Goal: Information Seeking & Learning: Learn about a topic

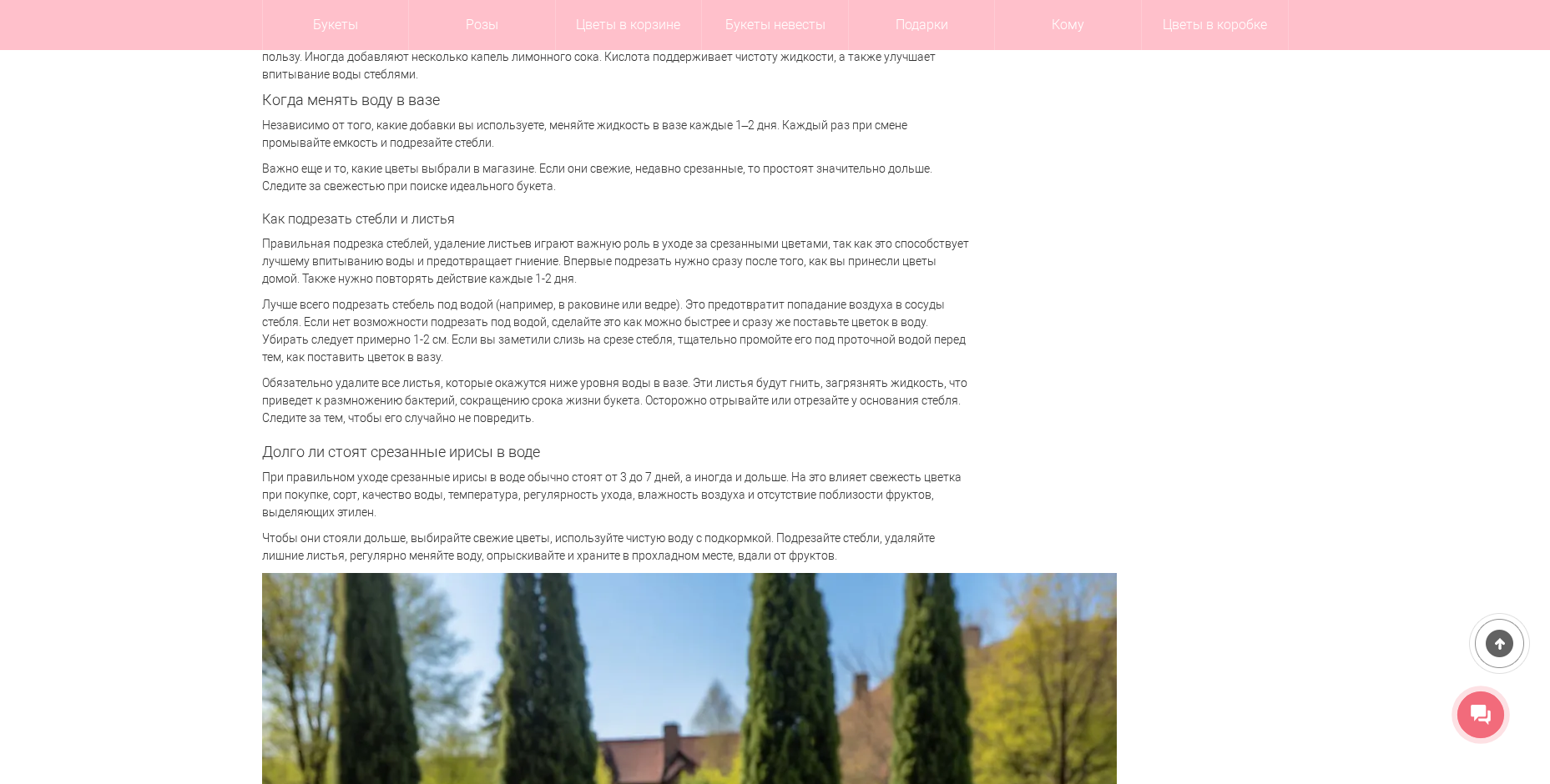
scroll to position [2670, 0]
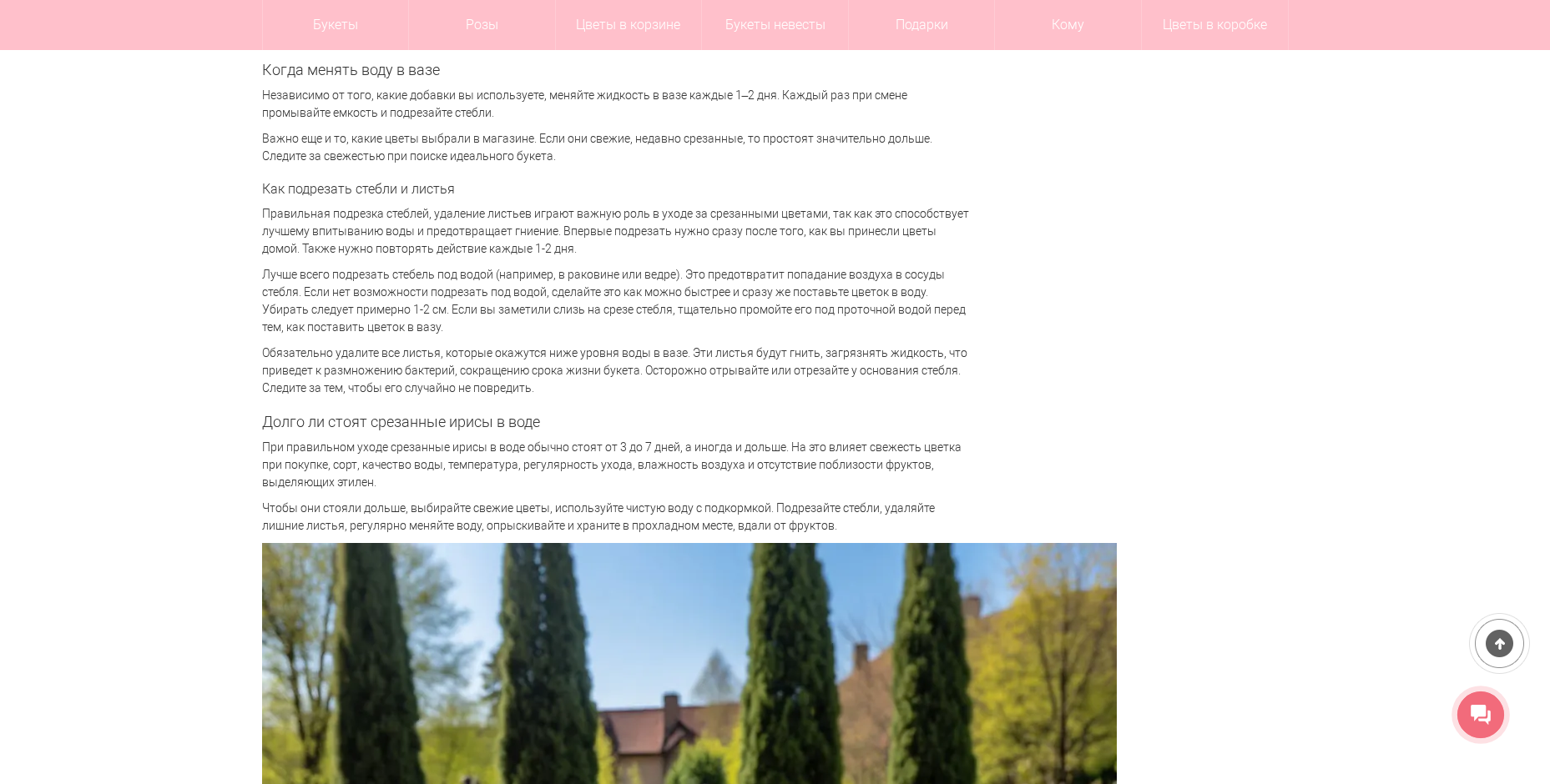
drag, startPoint x: 265, startPoint y: 490, endPoint x: 847, endPoint y: 513, distance: 582.5
click at [847, 513] on p "Чтобы они стояли дольше, выбирайте свежие цветы, используйте чистую воду с подк…" at bounding box center [616, 518] width 709 height 35
copy p "Чтобы они стояли дольше, выбирайте свежие цветы, используйте чистую воду с подк…"
drag, startPoint x: 602, startPoint y: 430, endPoint x: 675, endPoint y: 431, distance: 73.0
click at [675, 439] on p "При правильном уходе срезанные ирисы в воде обычно стоят от 3 до 7 дней, а иног…" at bounding box center [616, 465] width 709 height 52
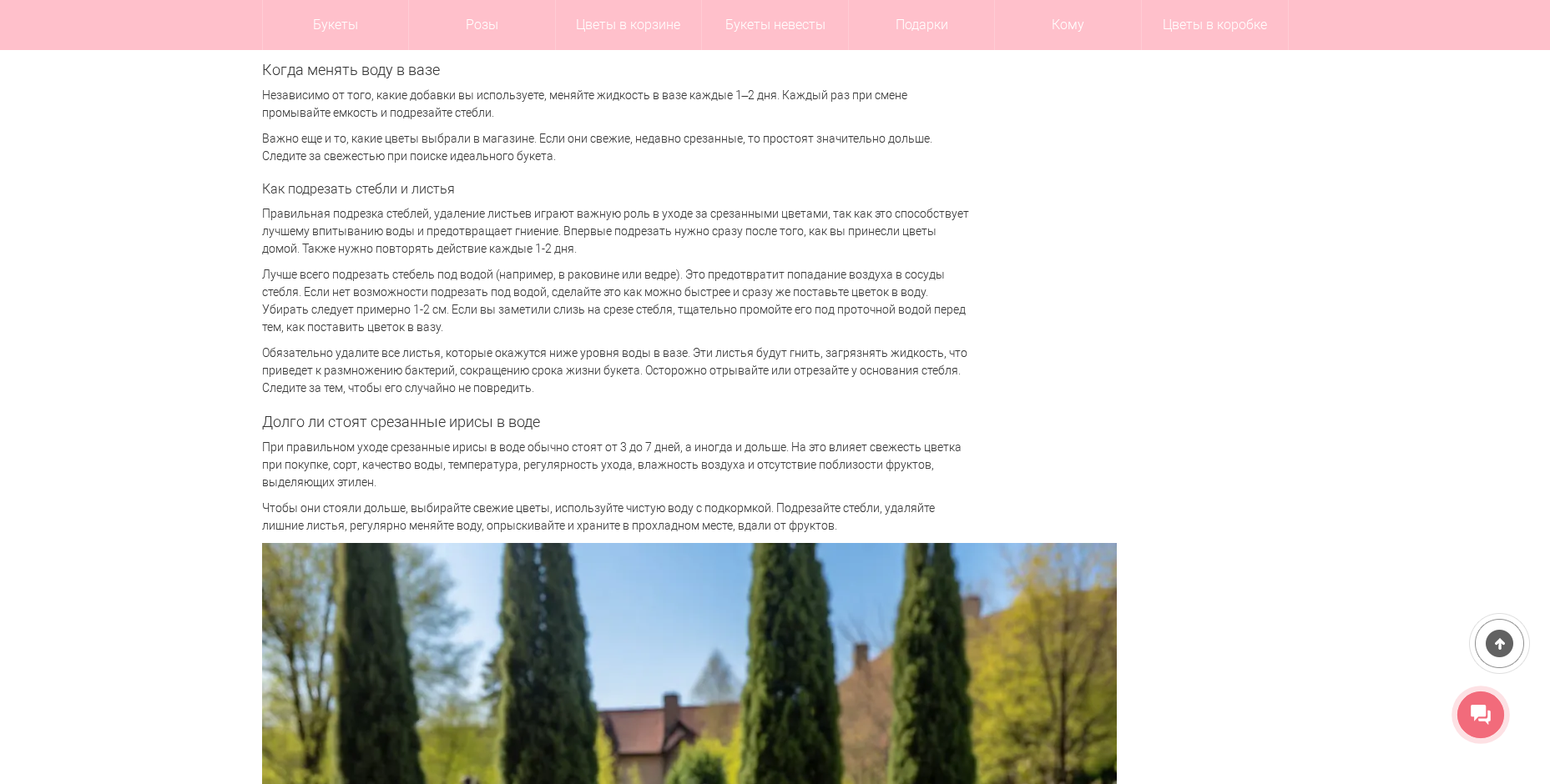
click at [413, 439] on p "При правильном уходе срезанные ирисы в воде обычно стоят от 3 до 7 дней, а иног…" at bounding box center [616, 465] width 709 height 52
drag, startPoint x: 265, startPoint y: 429, endPoint x: 677, endPoint y: 428, distance: 412.0
click at [677, 439] on p "При правильном уходе срезанные ирисы в воде обычно стоят от 3 до 7 дней, а иног…" at bounding box center [616, 465] width 709 height 52
copy p "При правильном уходе срезанные ирисы в воде обычно стоят от 3 до 7 дней"
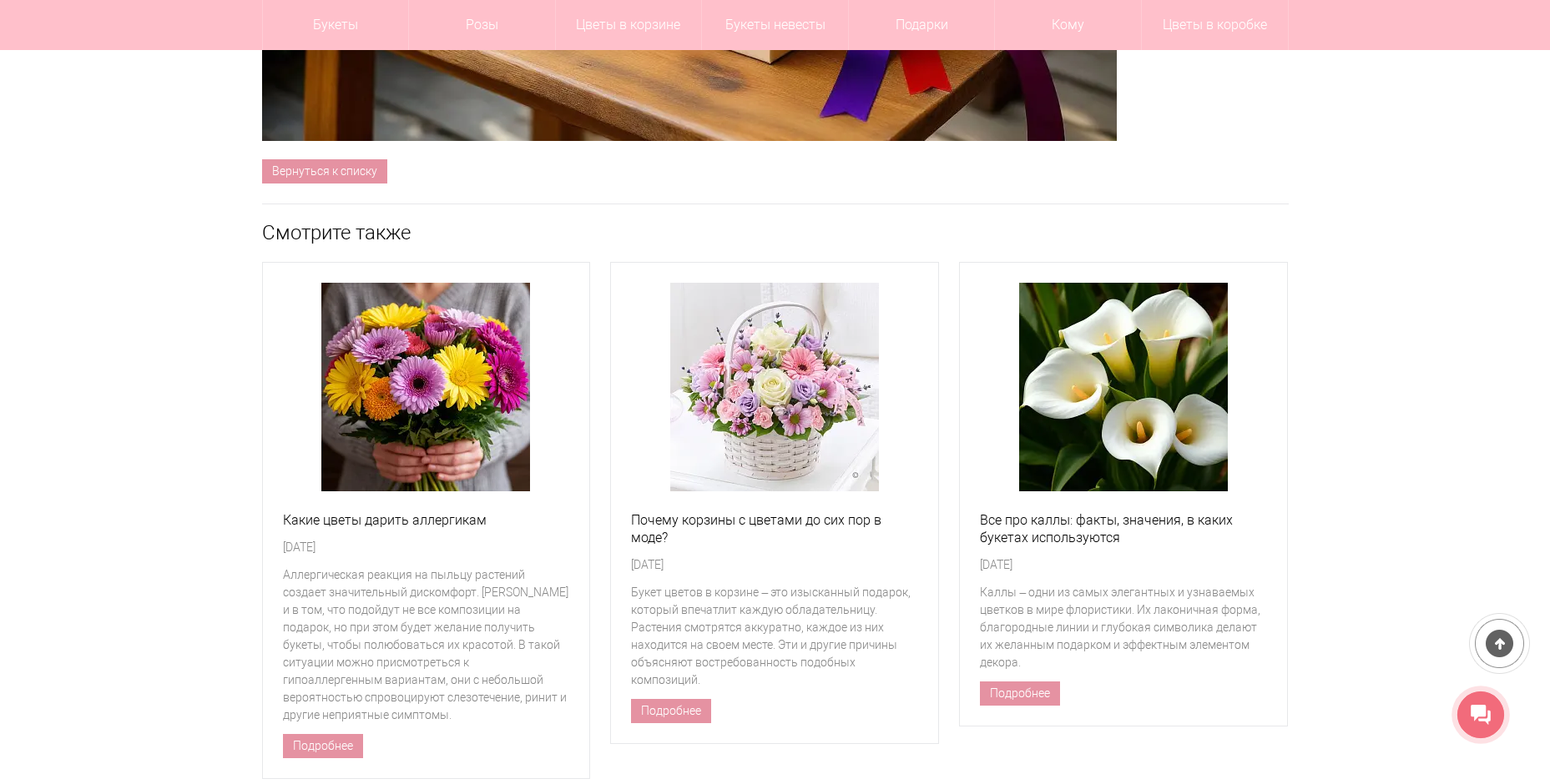
scroll to position [5506, 0]
